Goal: Navigation & Orientation: Find specific page/section

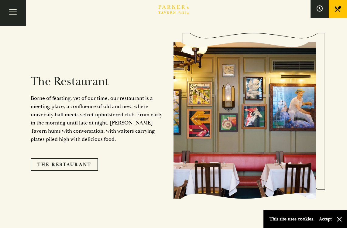
scroll to position [574, 0]
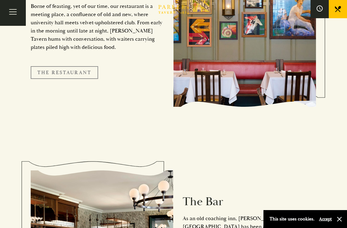
click at [89, 66] on link "The Restaurant" at bounding box center [64, 72] width 67 height 13
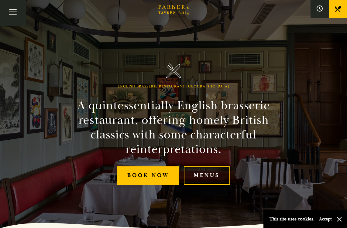
scroll to position [11, 0]
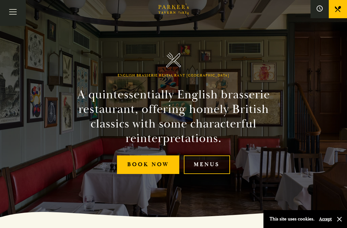
click at [207, 169] on link "Menus" at bounding box center [207, 164] width 46 height 19
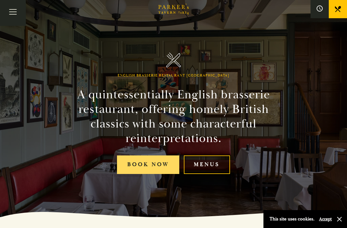
click at [131, 166] on link "Book Now" at bounding box center [148, 164] width 62 height 19
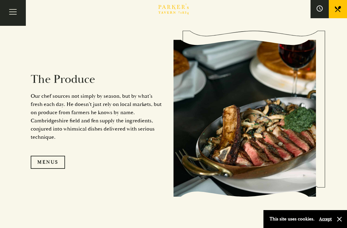
scroll to position [471, 0]
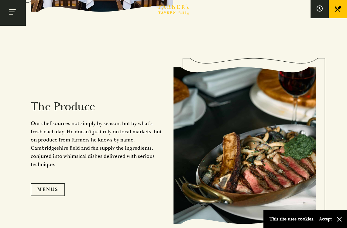
click at [22, 18] on button "Toggle navigation" at bounding box center [13, 13] width 26 height 26
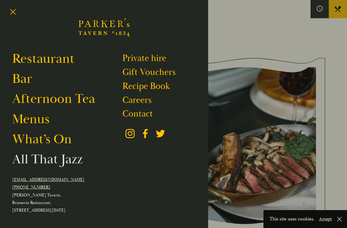
click at [40, 167] on link "All That Jazz" at bounding box center [47, 159] width 70 height 17
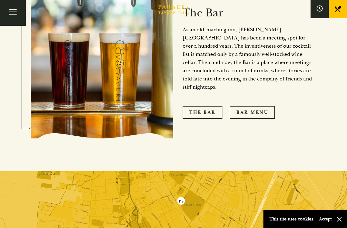
scroll to position [448, 0]
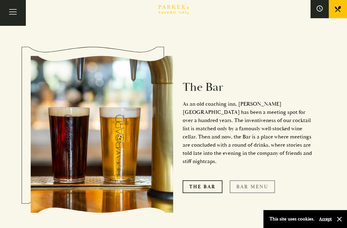
click at [239, 180] on link "Bar Menu" at bounding box center [252, 186] width 45 height 13
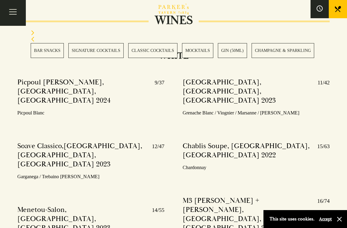
scroll to position [1720, 0]
